Goal: Register for event/course

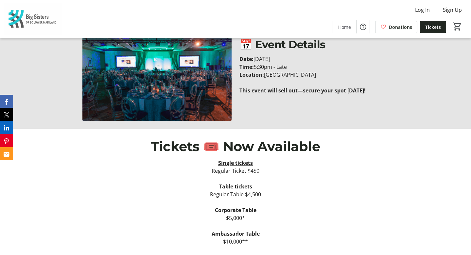
scroll to position [395, 0]
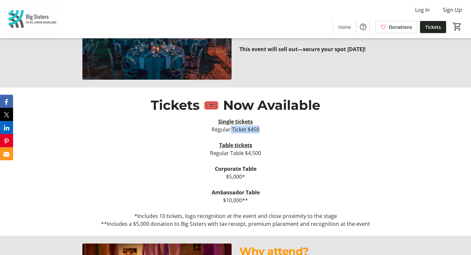
drag, startPoint x: 230, startPoint y: 131, endPoint x: 285, endPoint y: 131, distance: 55.0
click at [285, 131] on p "Regular Ticket $450" at bounding box center [235, 129] width 306 height 8
click at [281, 134] on p at bounding box center [235, 137] width 306 height 8
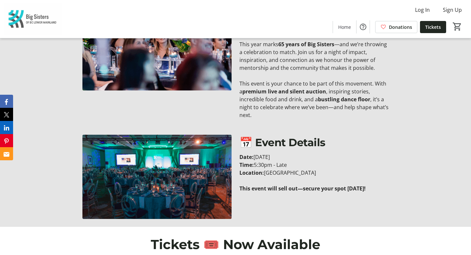
scroll to position [0, 0]
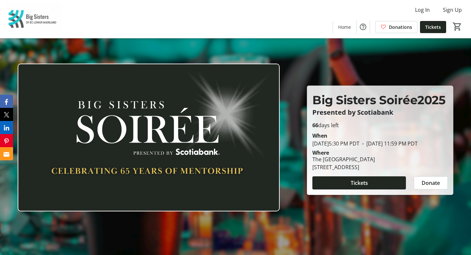
drag, startPoint x: 321, startPoint y: 136, endPoint x: 351, endPoint y: 164, distance: 41.2
click at [351, 164] on div "When [DATE] 5:30 PM PDT - [DATE] 11:59 PM PDT Where The [GEOGRAPHIC_DATA] [STRE…" at bounding box center [380, 150] width 143 height 42
click at [351, 155] on div "Where" at bounding box center [380, 152] width 143 height 5
drag, startPoint x: 313, startPoint y: 180, endPoint x: 430, endPoint y: 178, distance: 116.5
click at [430, 171] on div "The [GEOGRAPHIC_DATA] [STREET_ADDRESS]" at bounding box center [380, 163] width 143 height 16
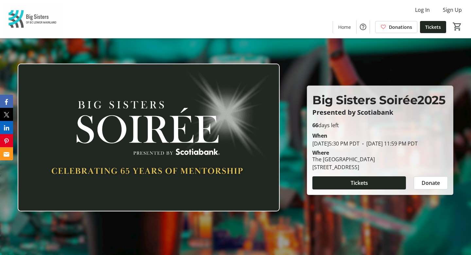
copy div "[STREET_ADDRESS]"
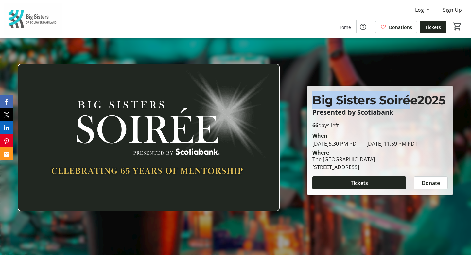
drag, startPoint x: 314, startPoint y: 89, endPoint x: 413, endPoint y: 87, distance: 99.2
click at [413, 91] on p "Big Sisters Soirée 2025" at bounding box center [381, 100] width 136 height 18
